Goal: Transaction & Acquisition: Purchase product/service

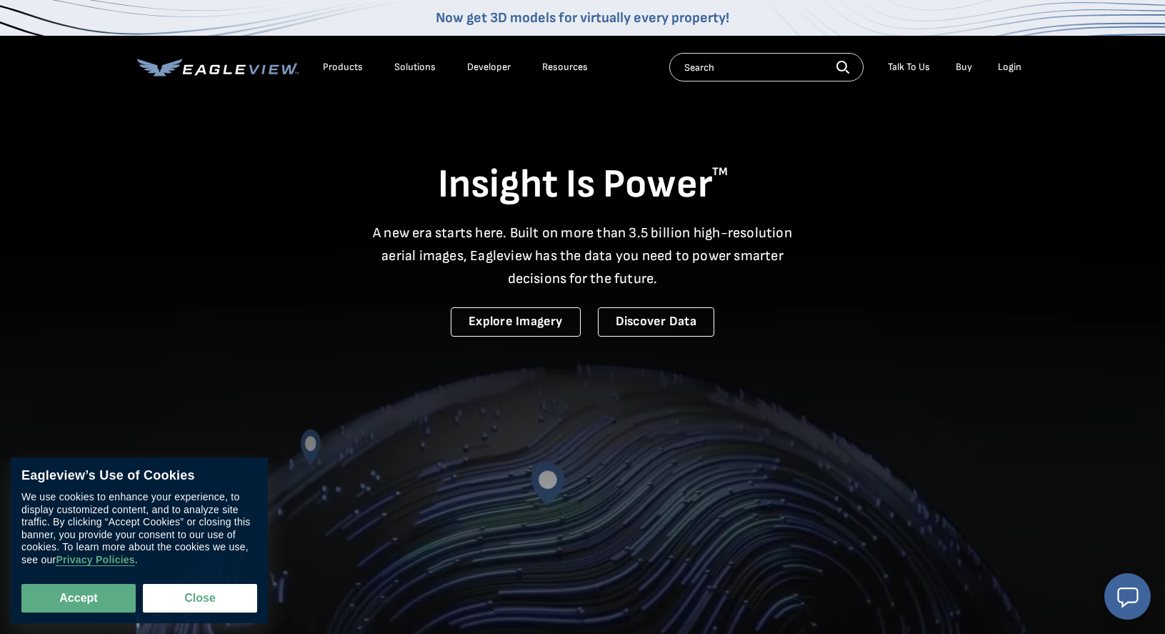
click at [1011, 66] on div "Login" at bounding box center [1010, 67] width 24 height 13
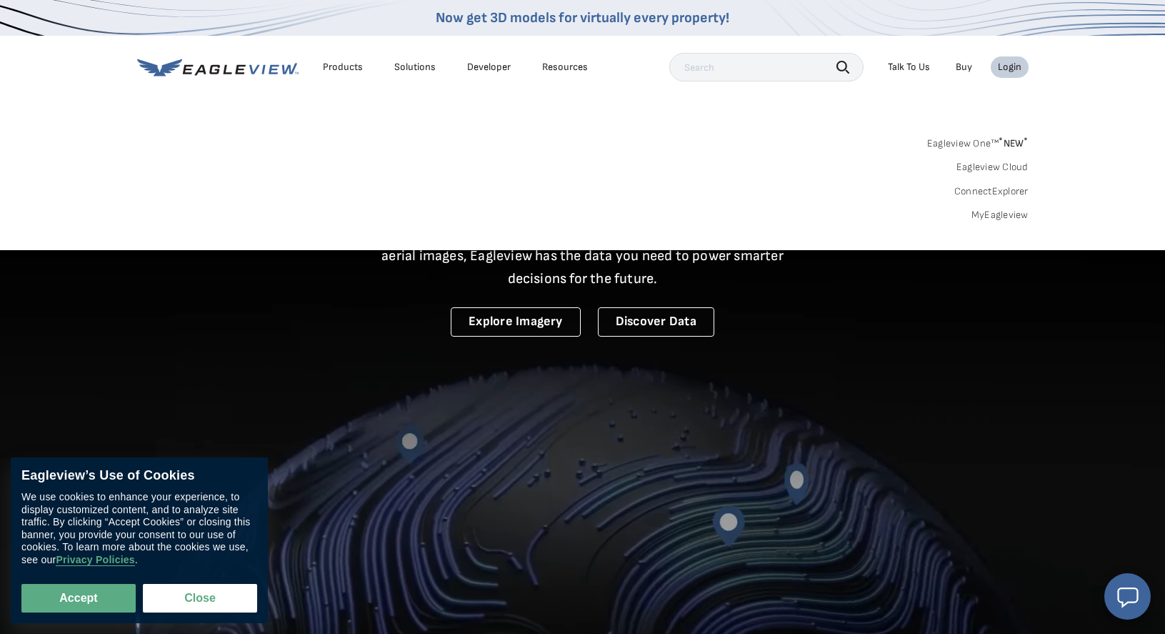
click at [1011, 66] on div "Login" at bounding box center [1010, 67] width 24 height 13
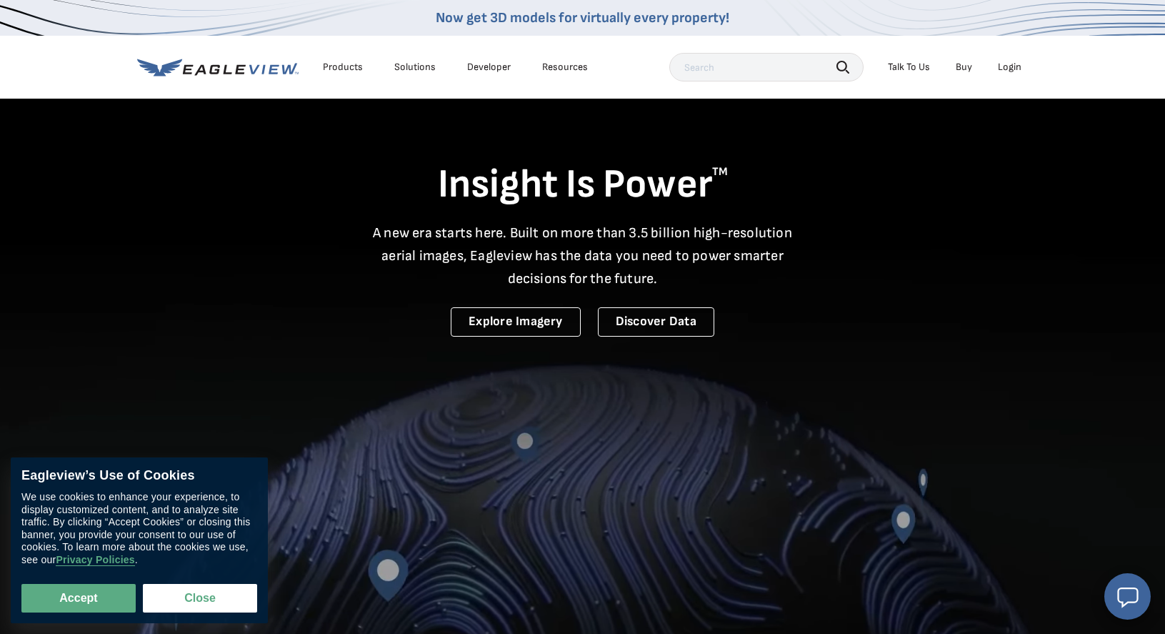
click at [1011, 66] on div "Login" at bounding box center [1010, 67] width 24 height 13
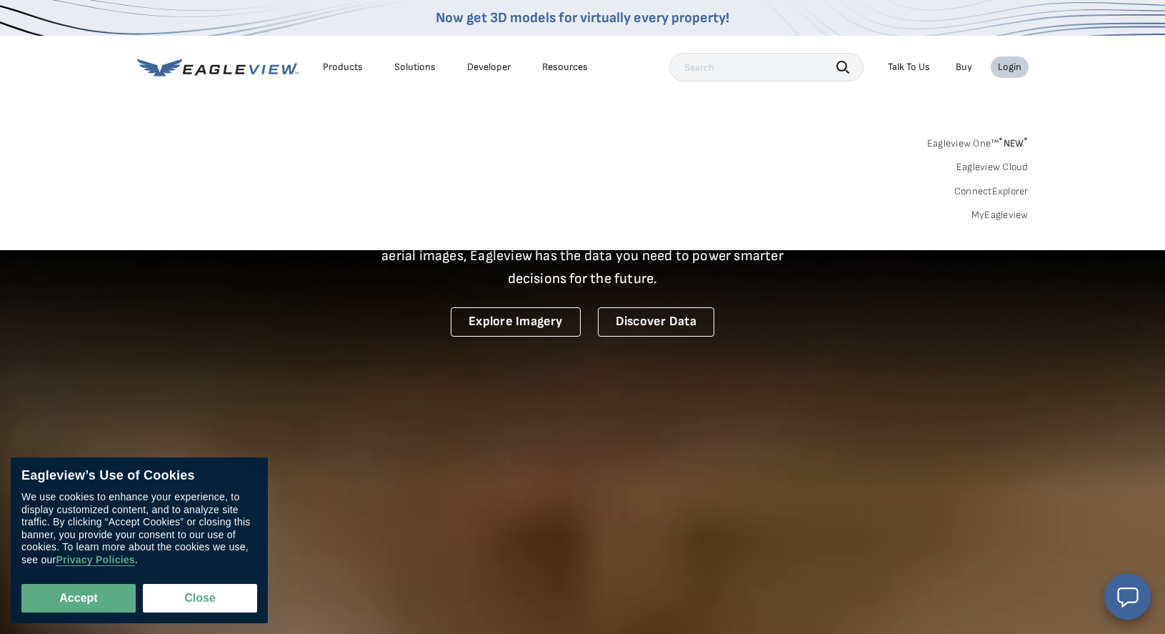
click at [1009, 213] on link "MyEagleview" at bounding box center [999, 215] width 57 height 13
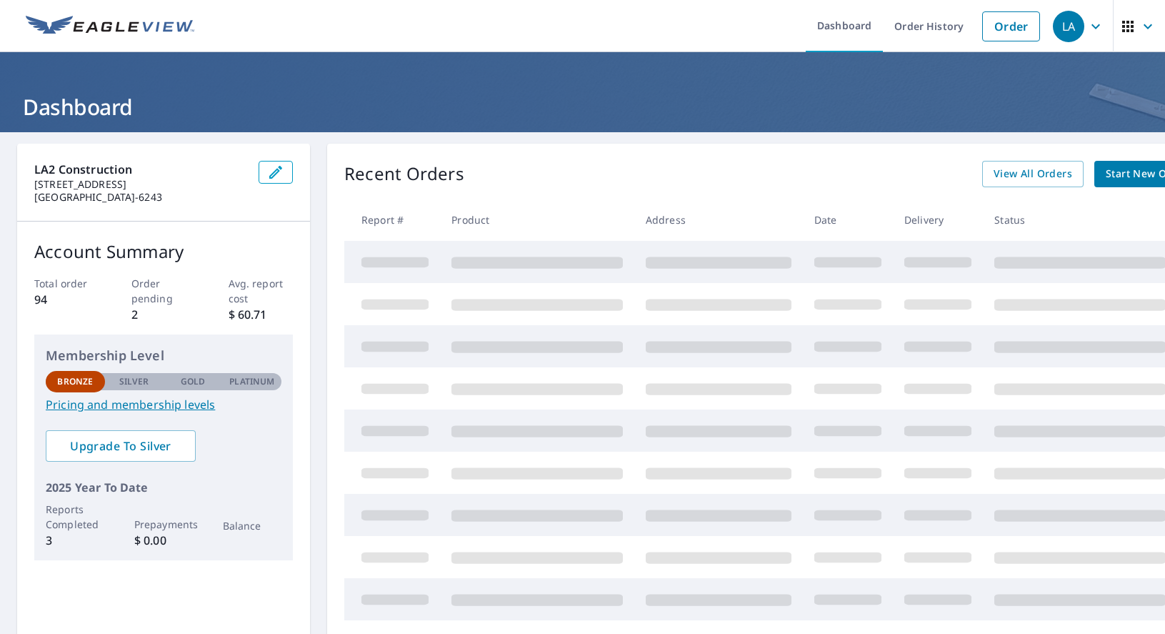
click at [1133, 176] on span "Start New Order" at bounding box center [1147, 174] width 83 height 18
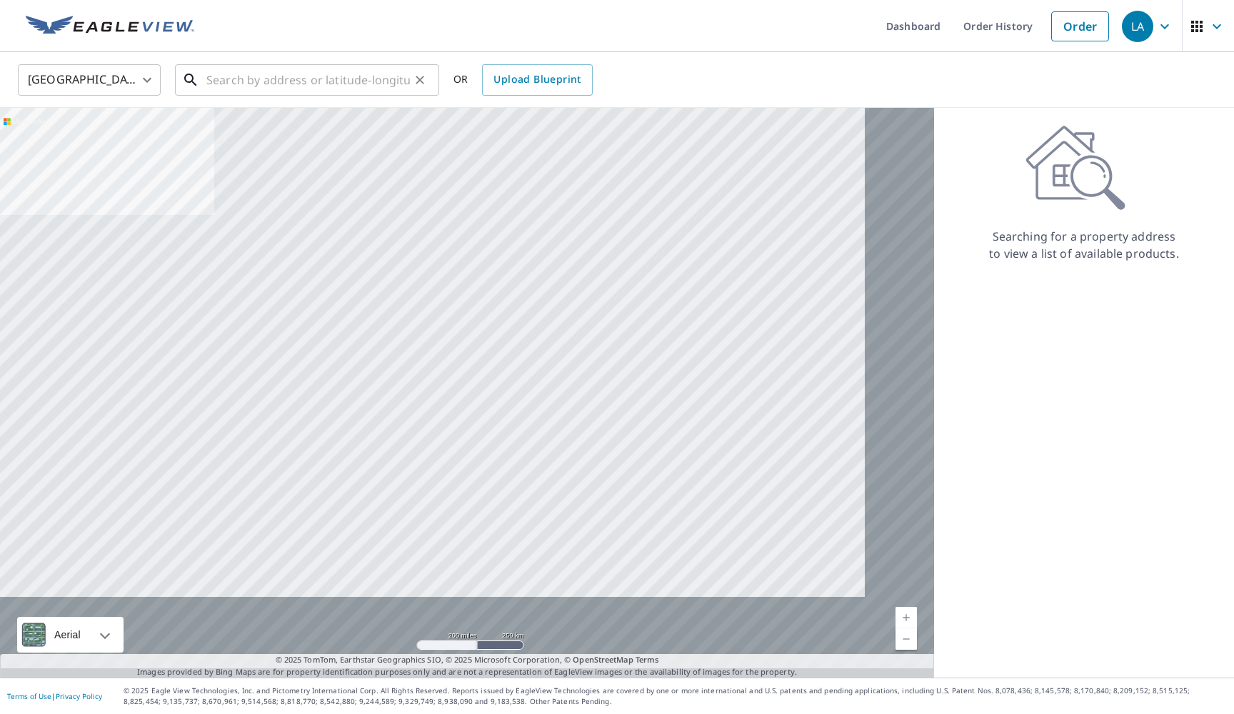
click at [321, 86] on input "text" at bounding box center [308, 80] width 204 height 40
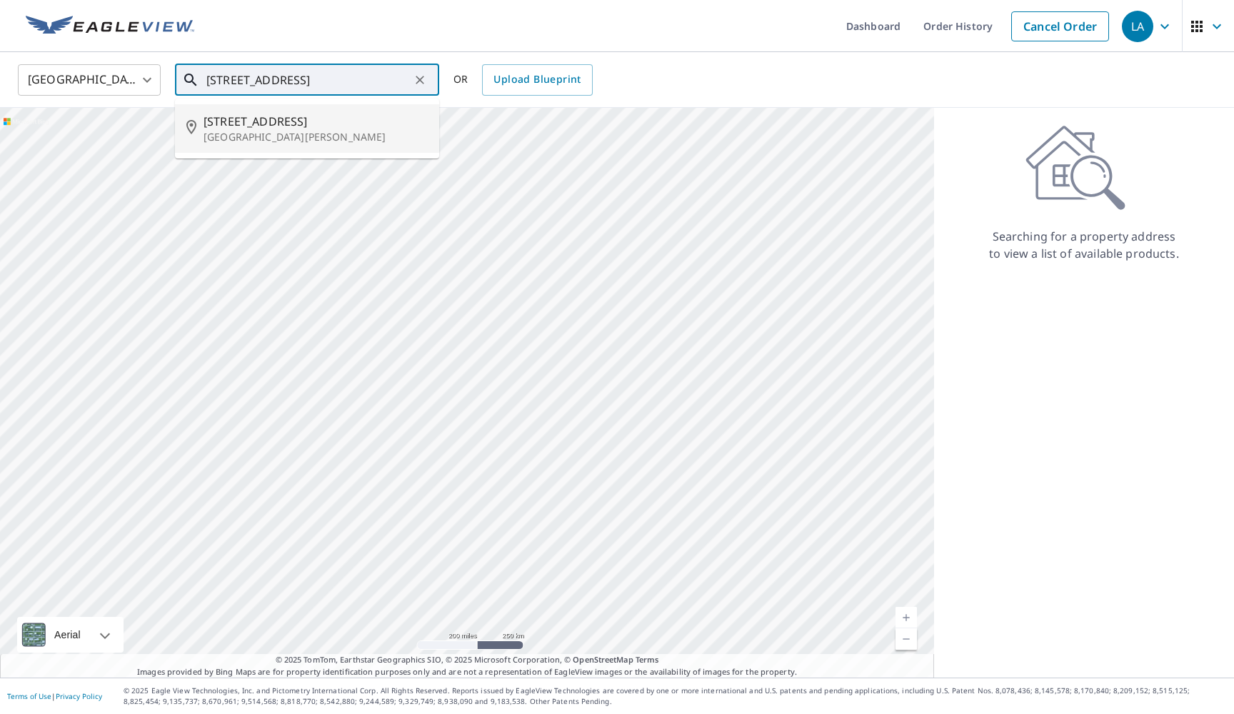
click at [278, 146] on li "[STREET_ADDRESS][PERSON_NAME]" at bounding box center [307, 128] width 264 height 49
type input "[STREET_ADDRESS][PERSON_NAME]"
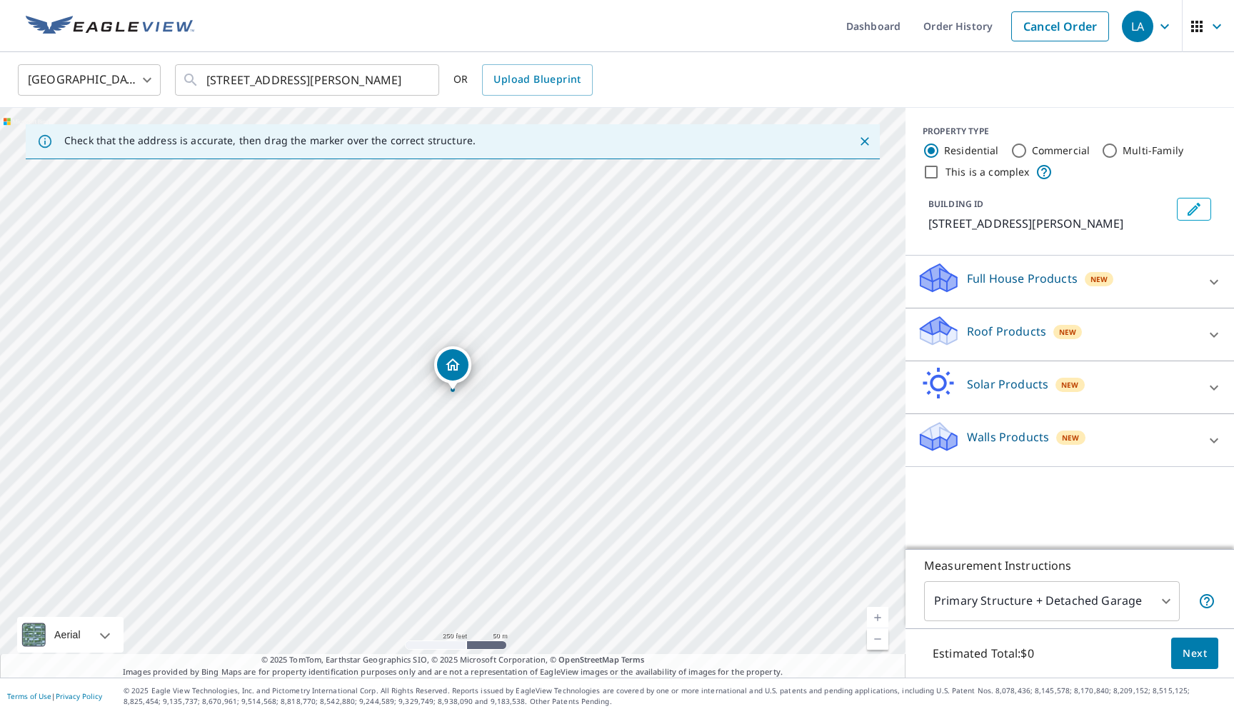
click at [1048, 353] on div "Roof Products New" at bounding box center [1057, 334] width 280 height 41
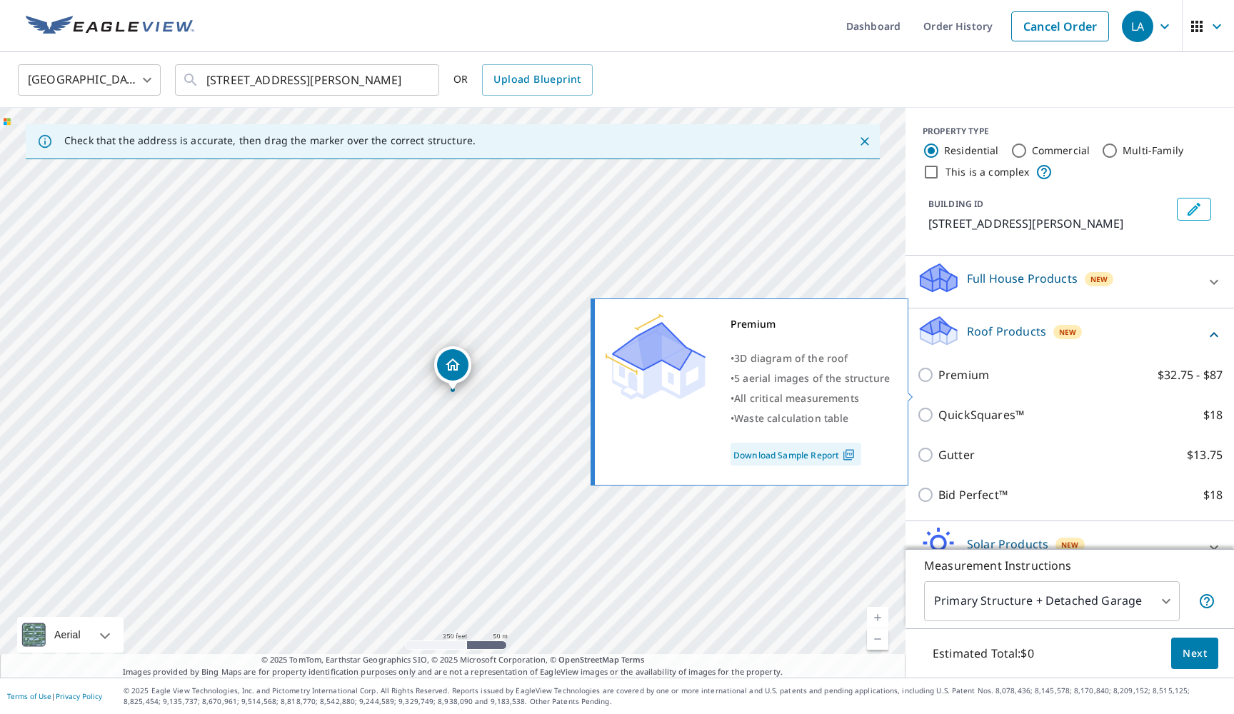
click at [925, 384] on input "Premium $32.75 - $87" at bounding box center [927, 374] width 21 height 17
checkbox input "true"
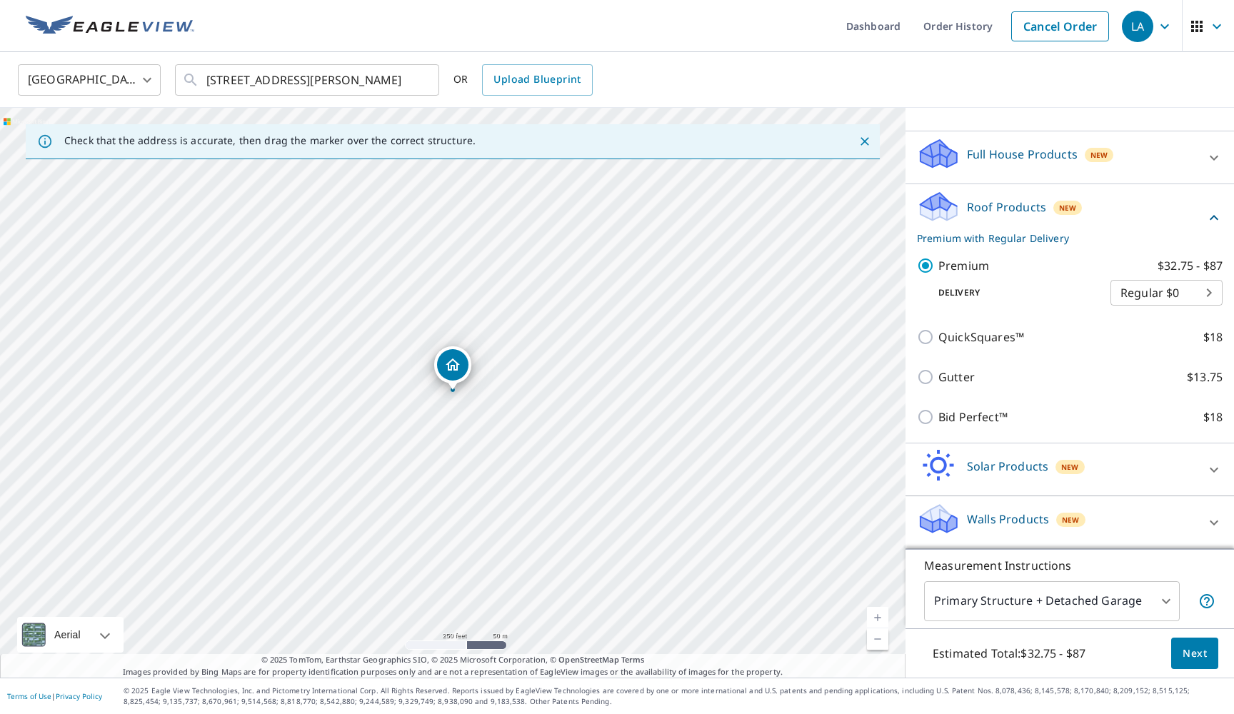
scroll to position [141, 0]
click at [1164, 633] on span "Next" at bounding box center [1195, 654] width 24 height 18
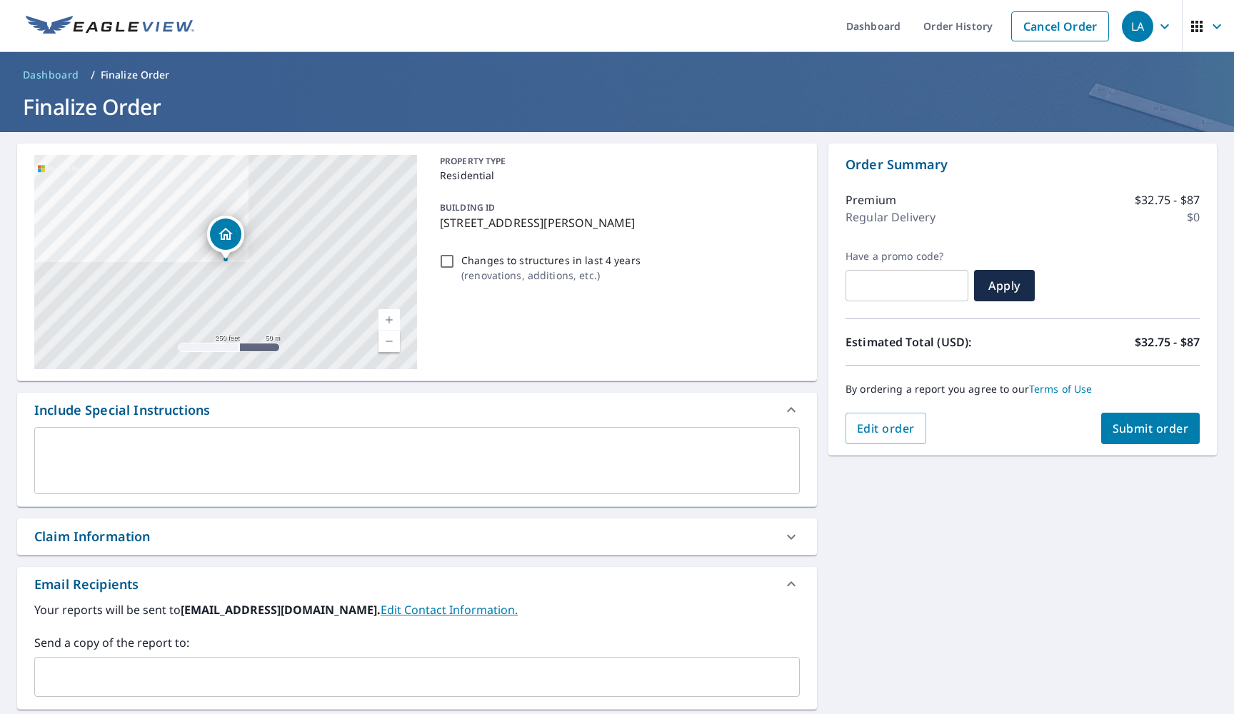
click at [1144, 444] on button "Submit order" at bounding box center [1150, 428] width 99 height 31
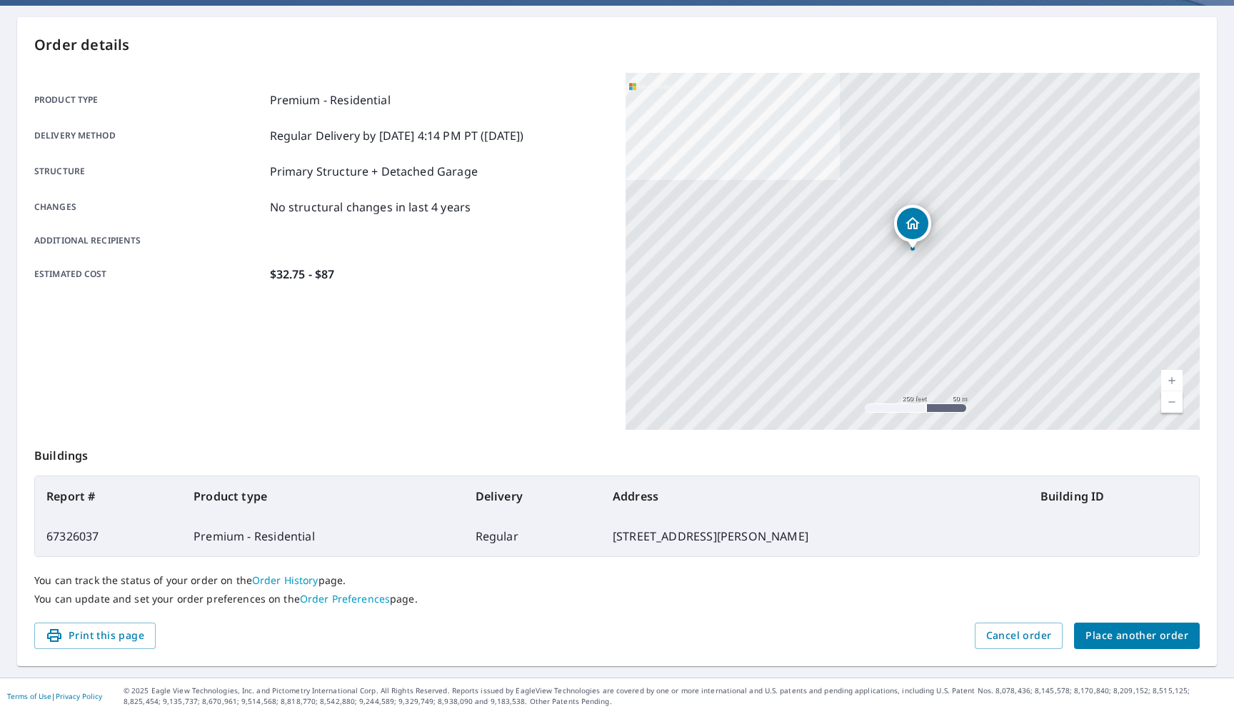
scroll to position [126, 0]
